Goal: Task Accomplishment & Management: Manage account settings

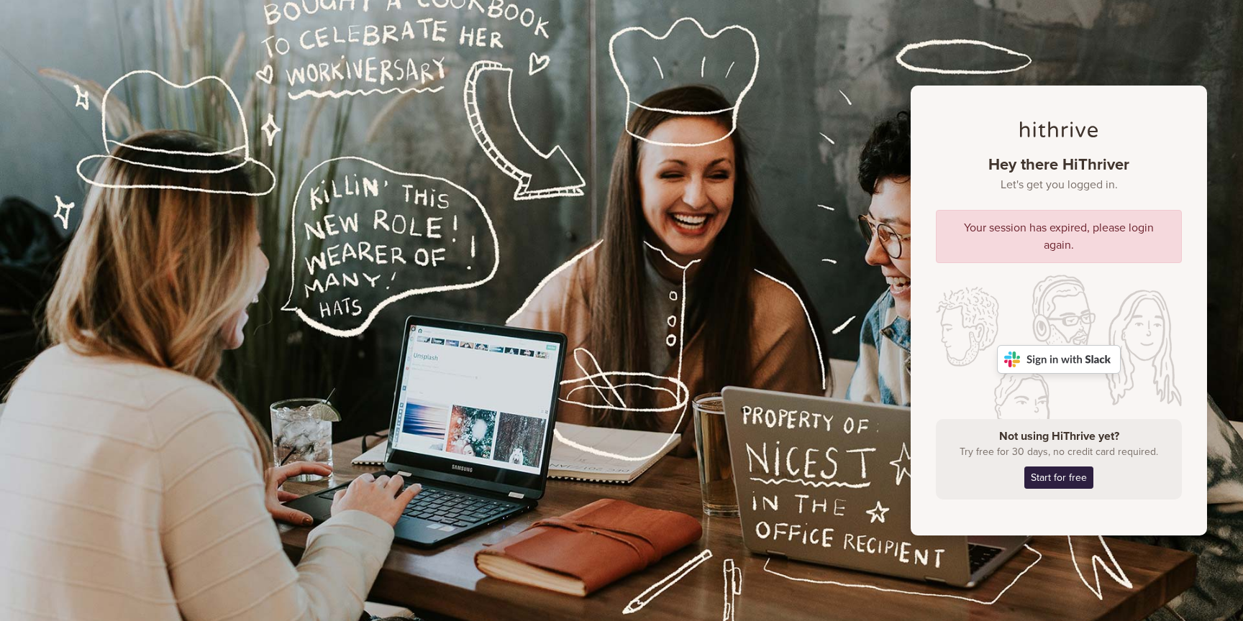
click at [1069, 364] on img at bounding box center [1059, 359] width 124 height 29
